Goal: Task Accomplishment & Management: Use online tool/utility

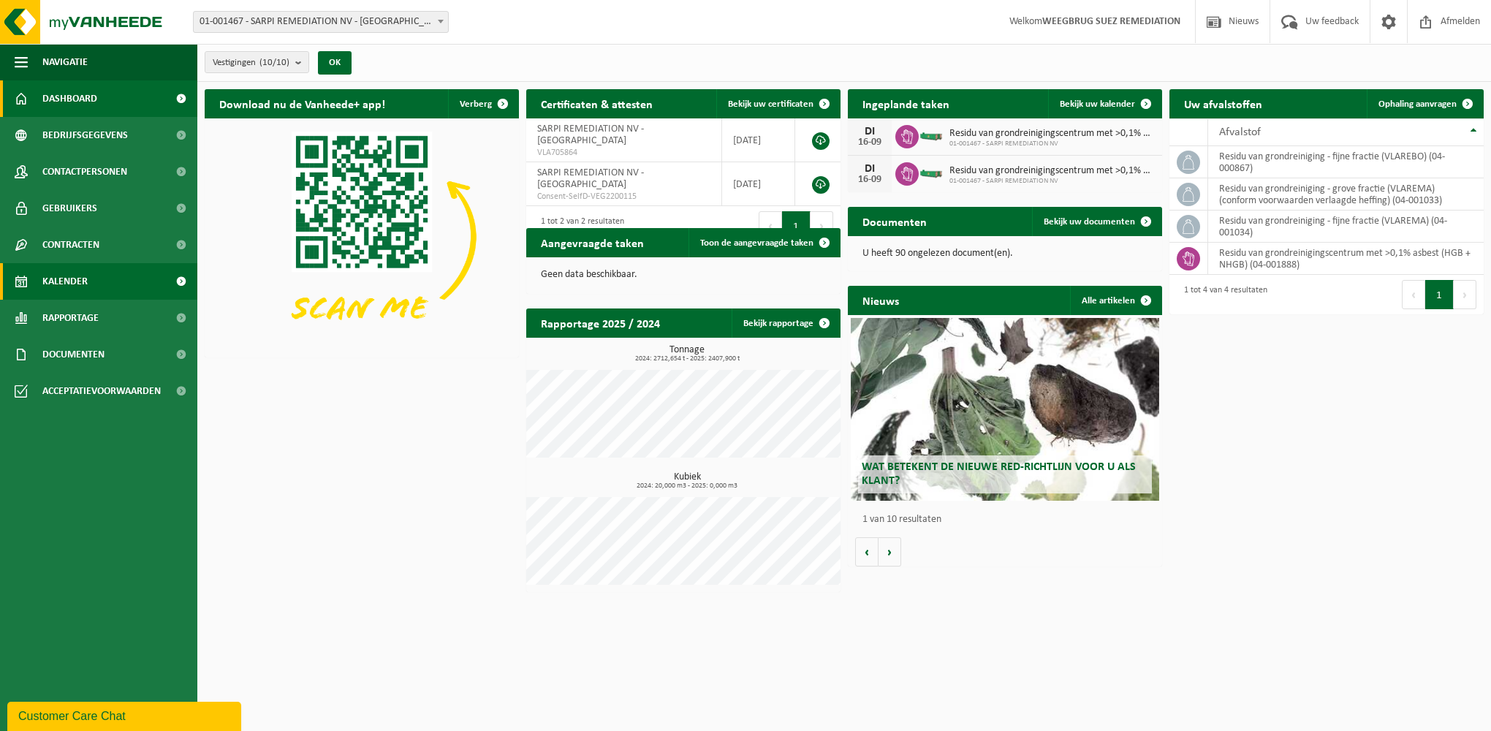
click at [61, 281] on span "Kalender" at bounding box center [64, 281] width 45 height 37
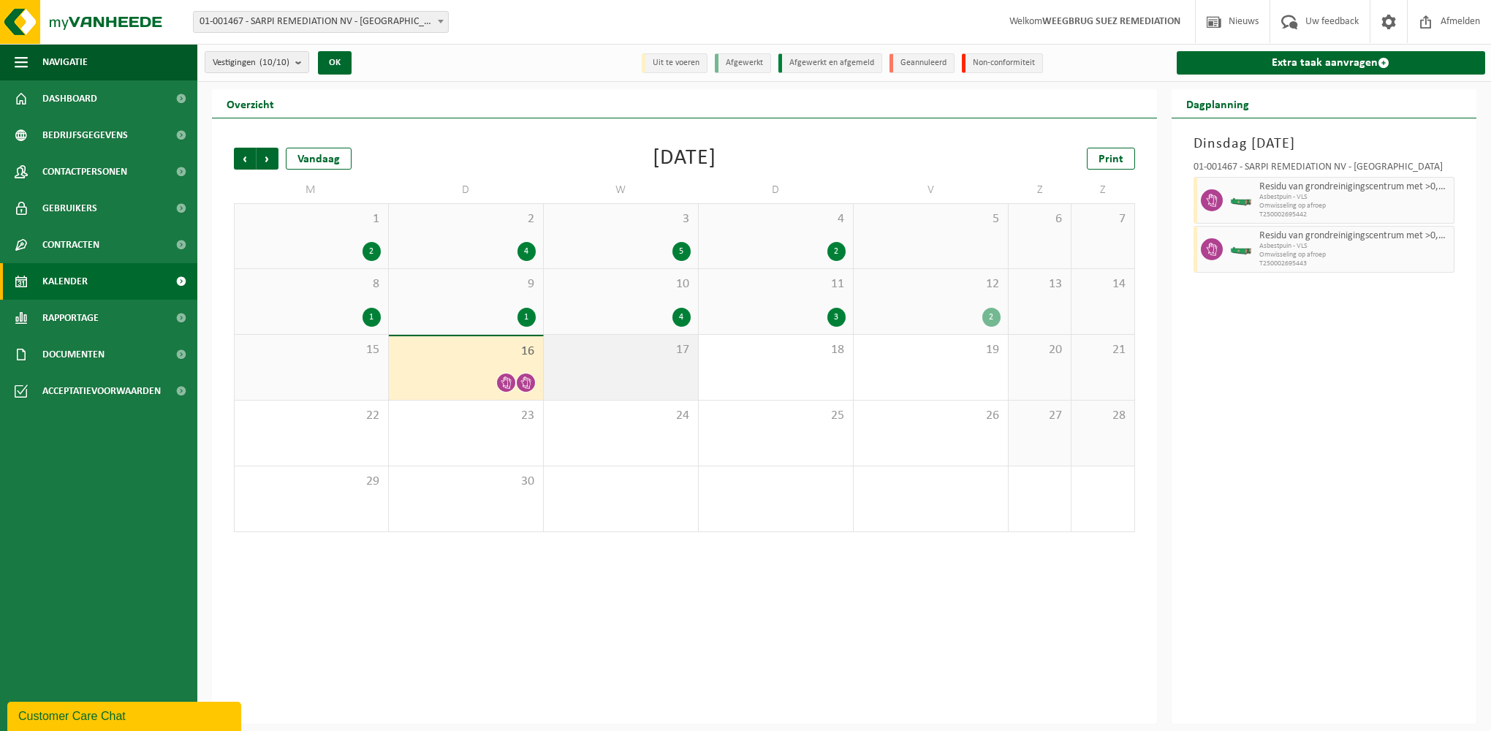
click at [649, 365] on div "17" at bounding box center [621, 367] width 154 height 65
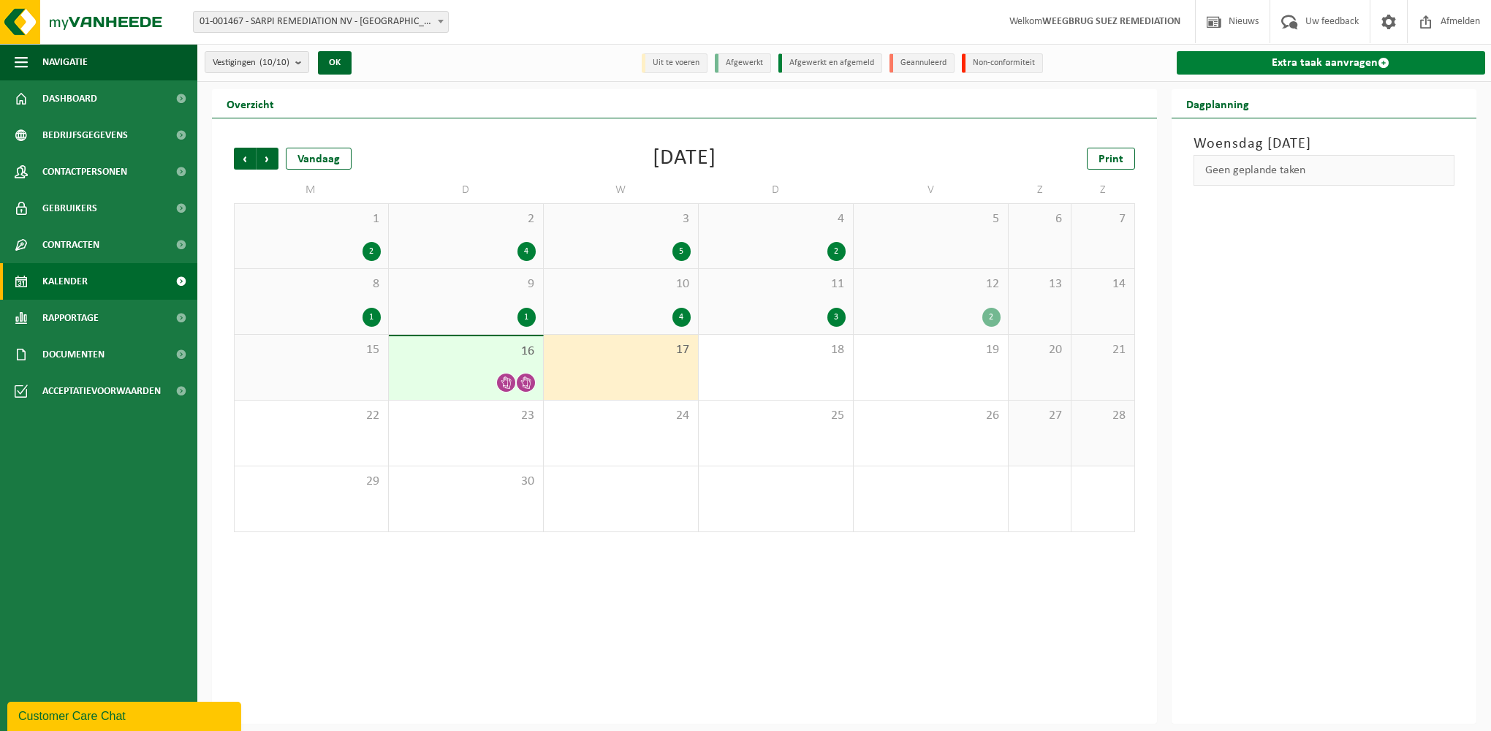
click at [1380, 64] on span at bounding box center [1383, 63] width 12 height 12
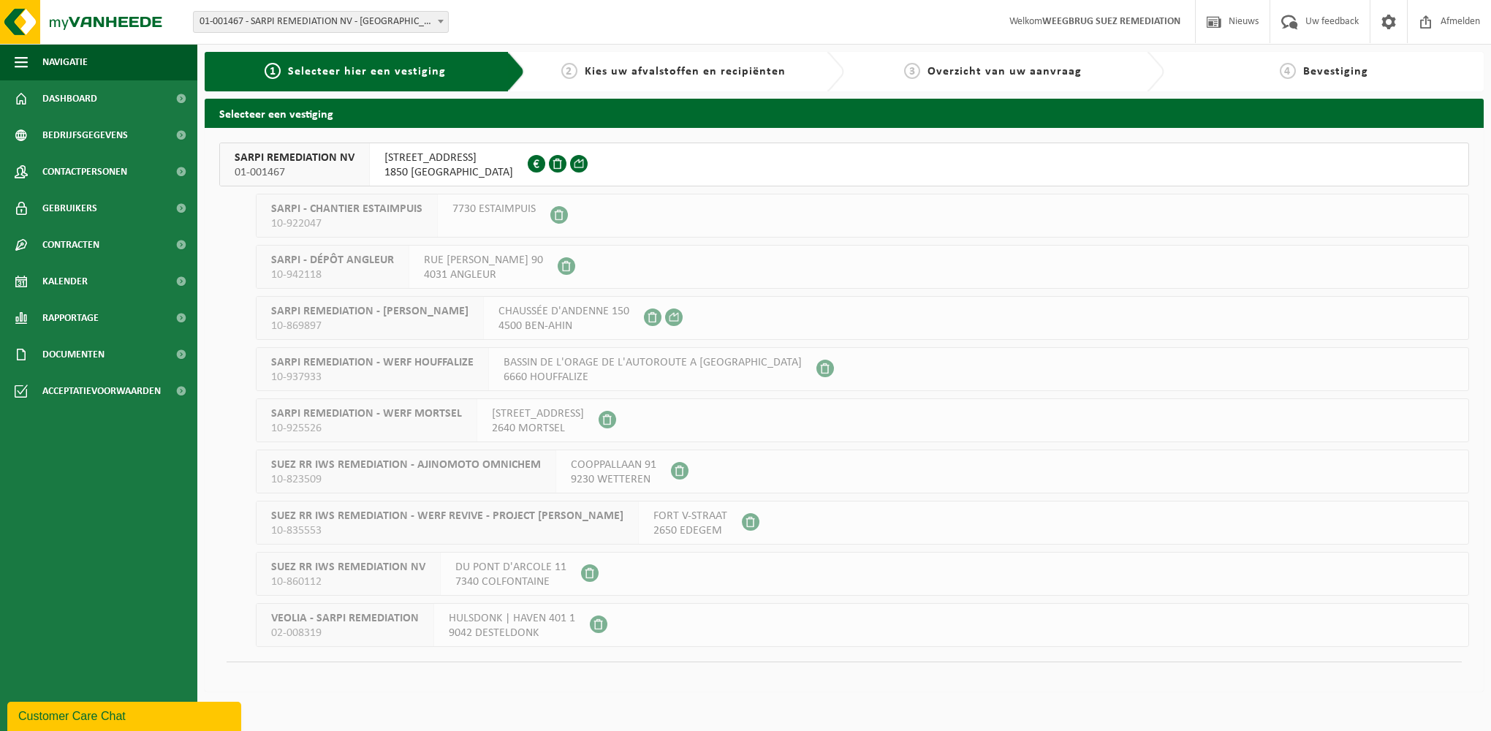
click at [351, 174] on span "01-001467" at bounding box center [295, 172] width 120 height 15
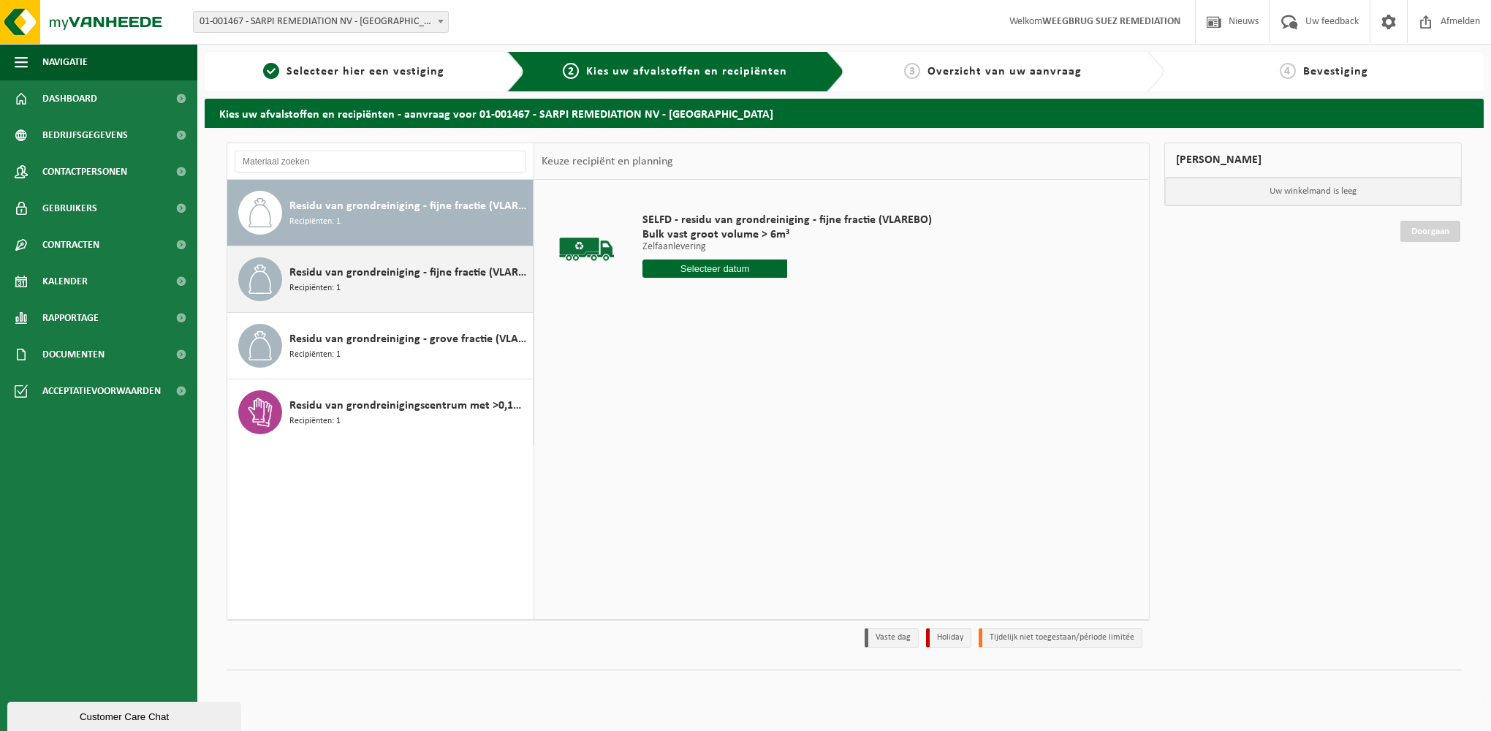
click at [368, 264] on span "Residu van grondreiniging - fijne fractie (VLAREMA)" at bounding box center [409, 273] width 240 height 18
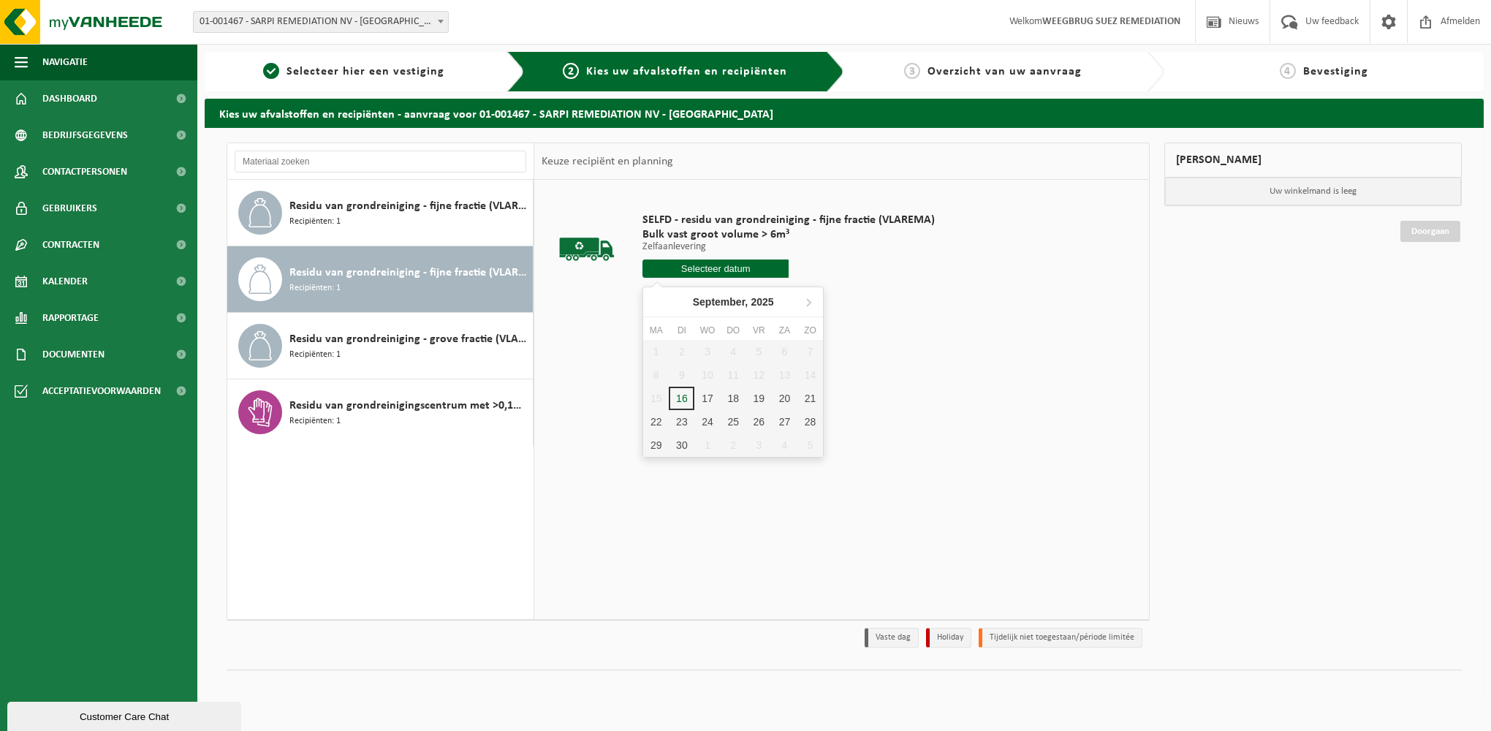
click at [712, 267] on input "text" at bounding box center [715, 268] width 146 height 18
click at [709, 390] on div "17" at bounding box center [707, 398] width 26 height 23
type input "Van [DATE]"
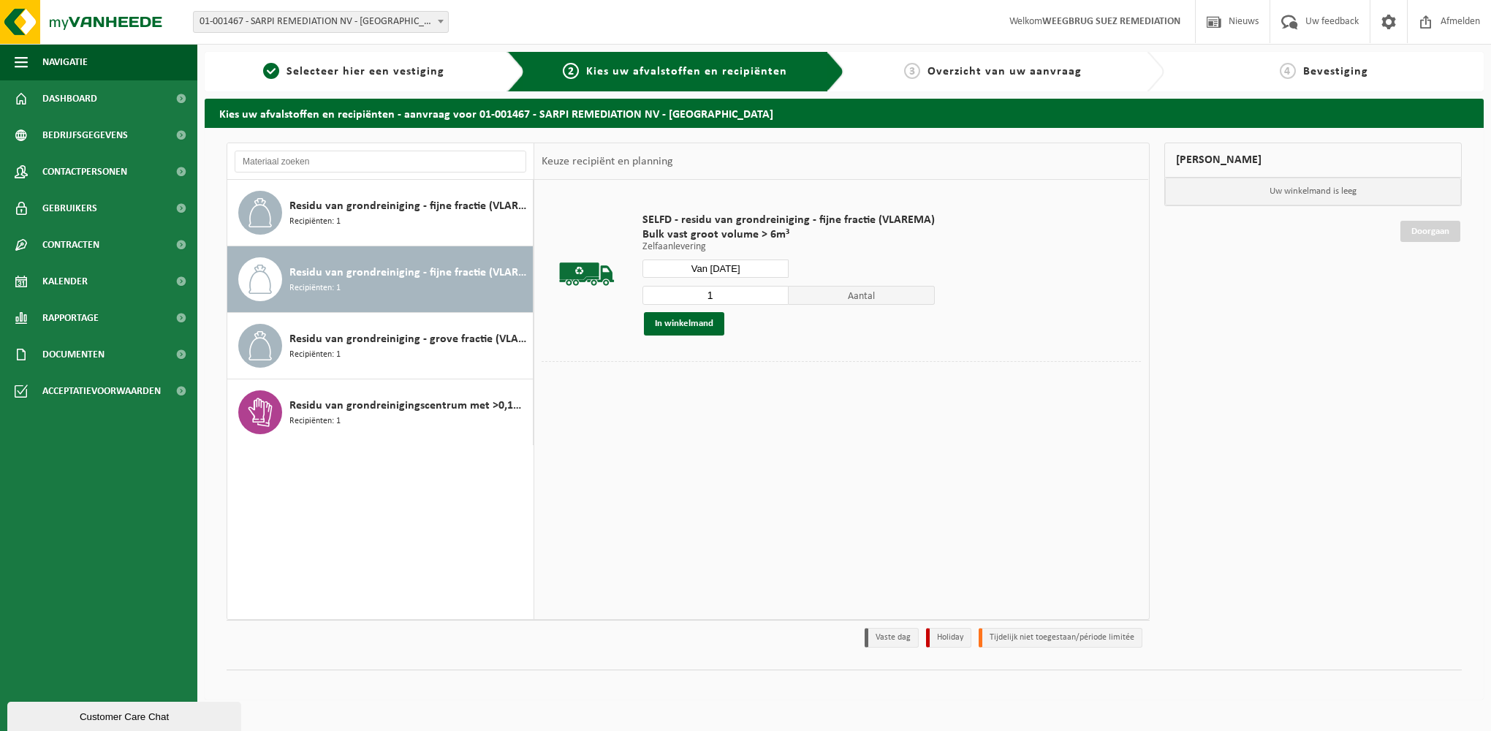
drag, startPoint x: 675, startPoint y: 297, endPoint x: 642, endPoint y: 299, distance: 32.9
click at [646, 297] on input "1" at bounding box center [715, 295] width 146 height 19
type input "2"
click at [663, 323] on button "In winkelmand" at bounding box center [684, 323] width 80 height 23
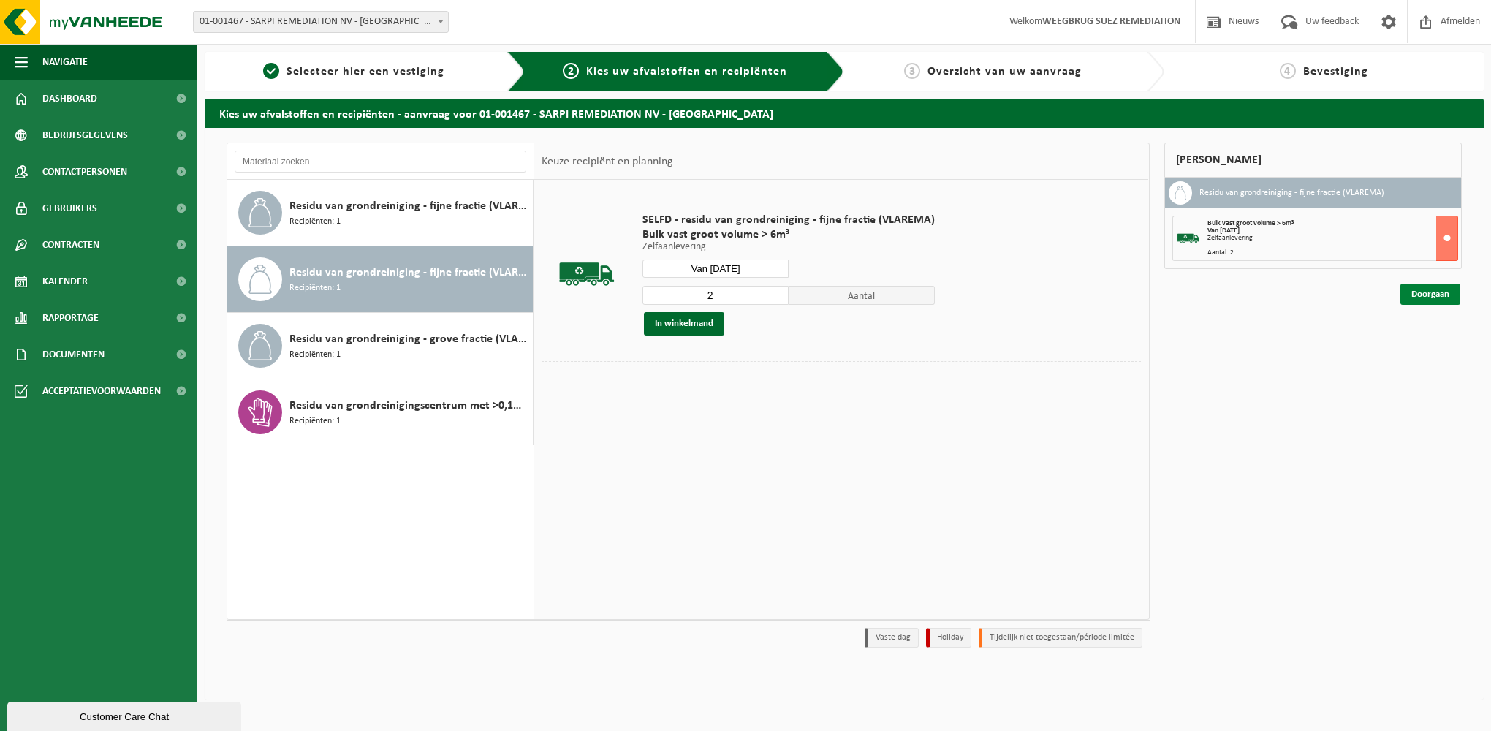
click at [1434, 298] on link "Doorgaan" at bounding box center [1430, 293] width 60 height 21
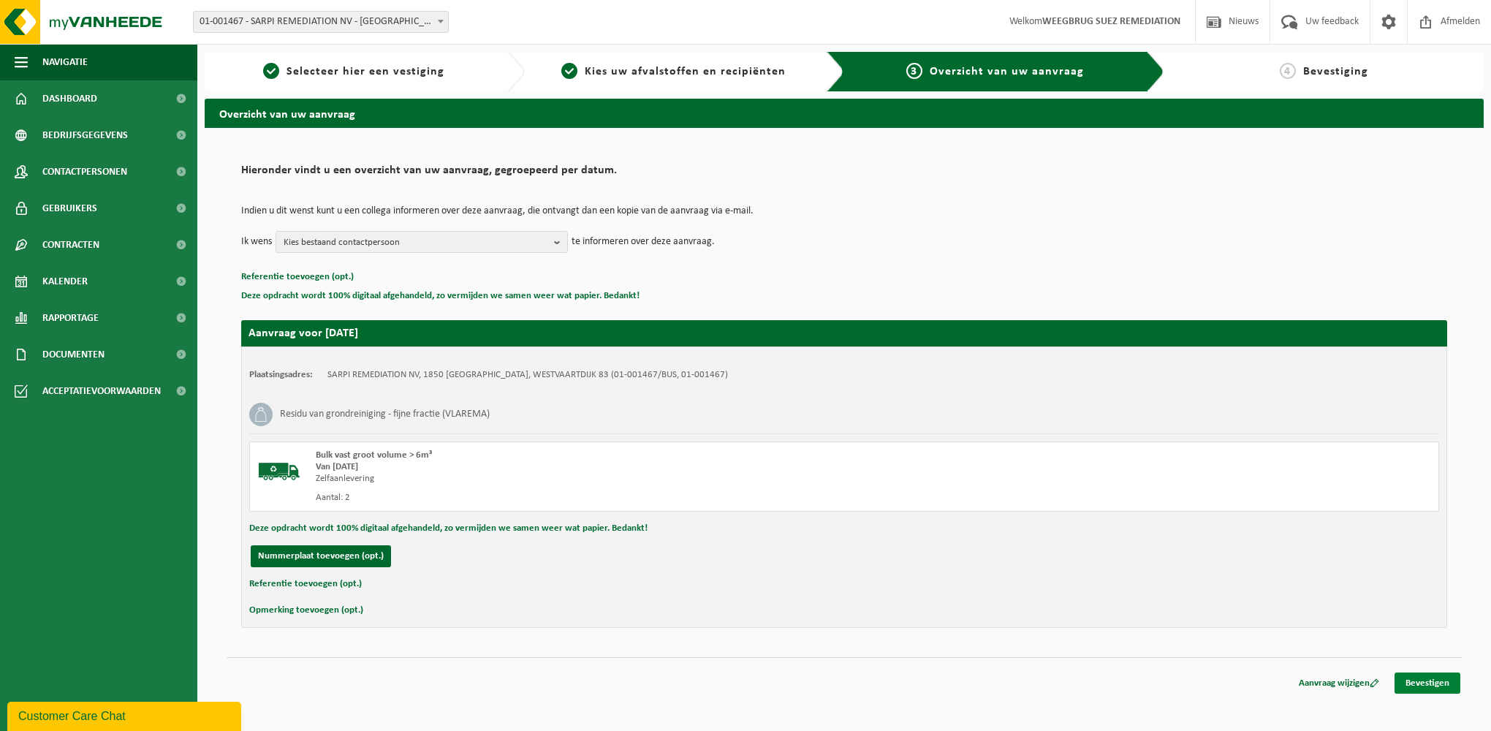
click at [1431, 684] on link "Bevestigen" at bounding box center [1427, 682] width 66 height 21
